Goal: Find specific page/section: Find specific page/section

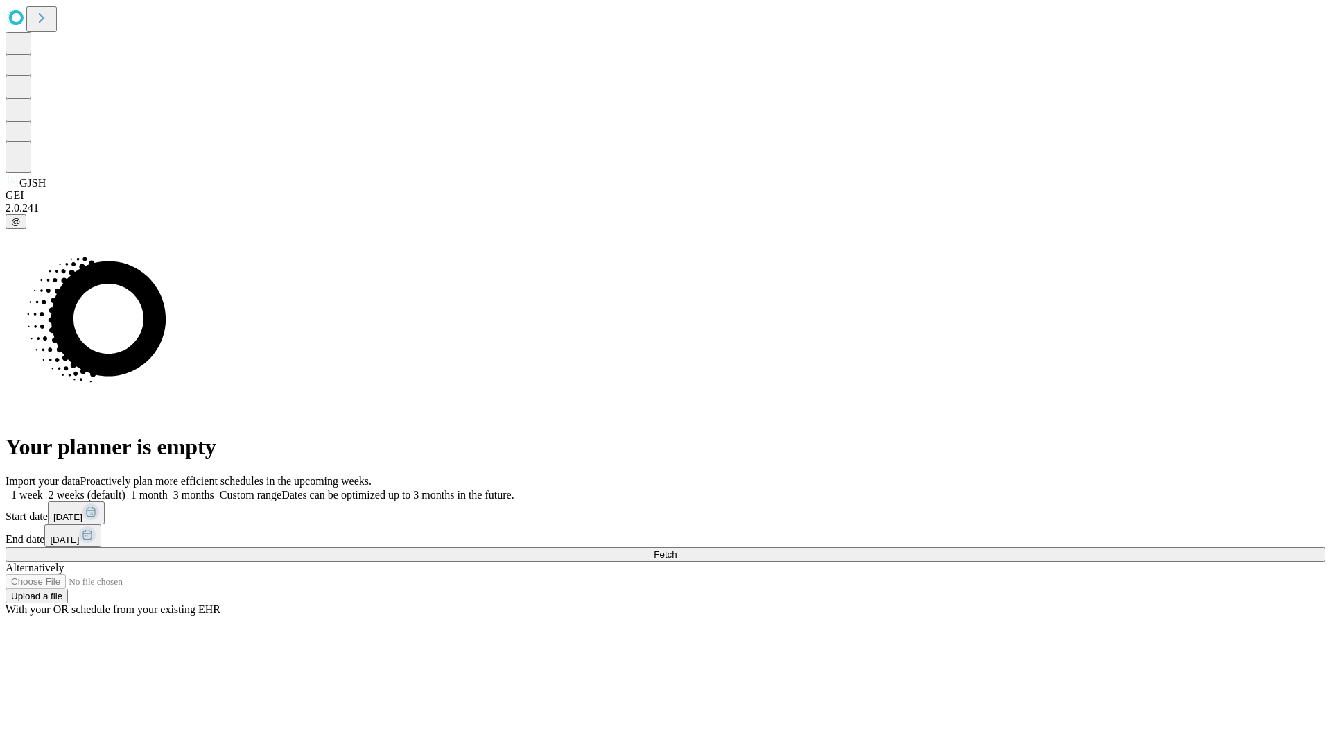
click at [677, 549] on span "Fetch" at bounding box center [665, 554] width 23 height 10
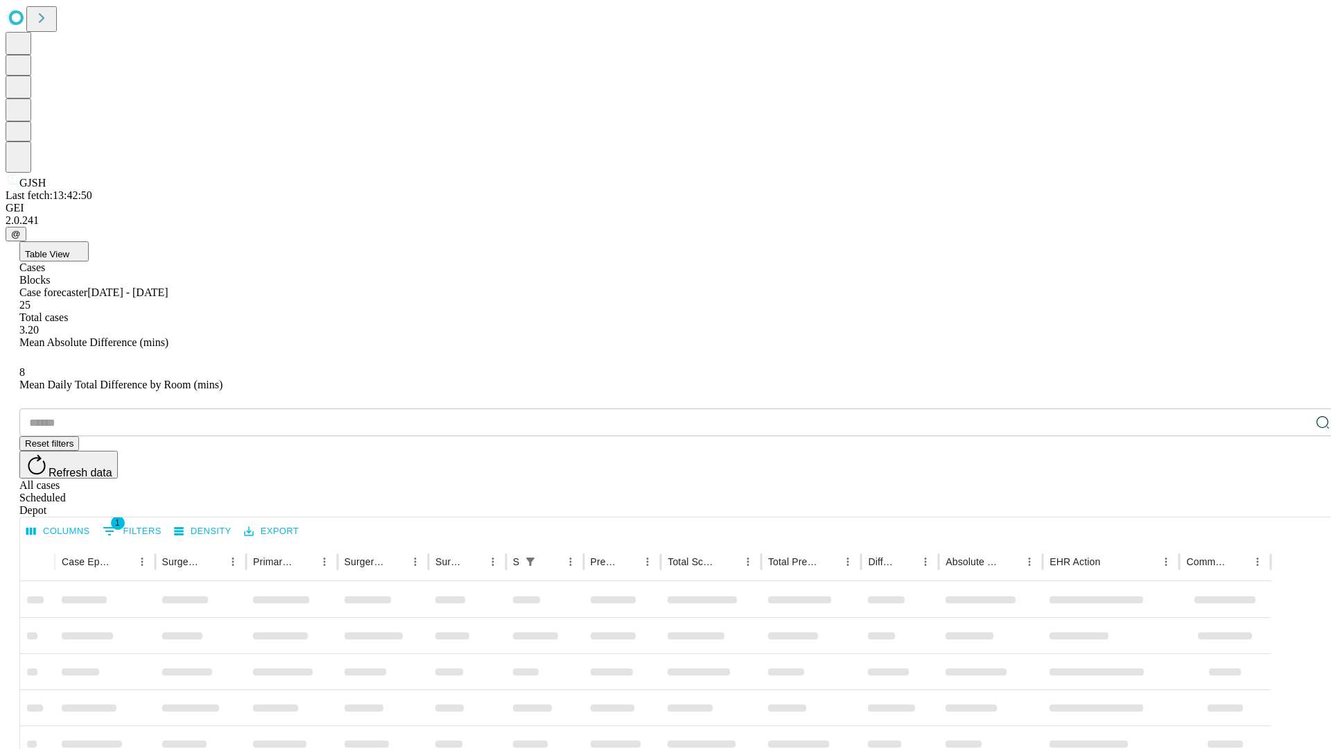
click at [1295, 504] on div "Depot" at bounding box center [679, 510] width 1320 height 12
